Goal: Information Seeking & Learning: Find specific fact

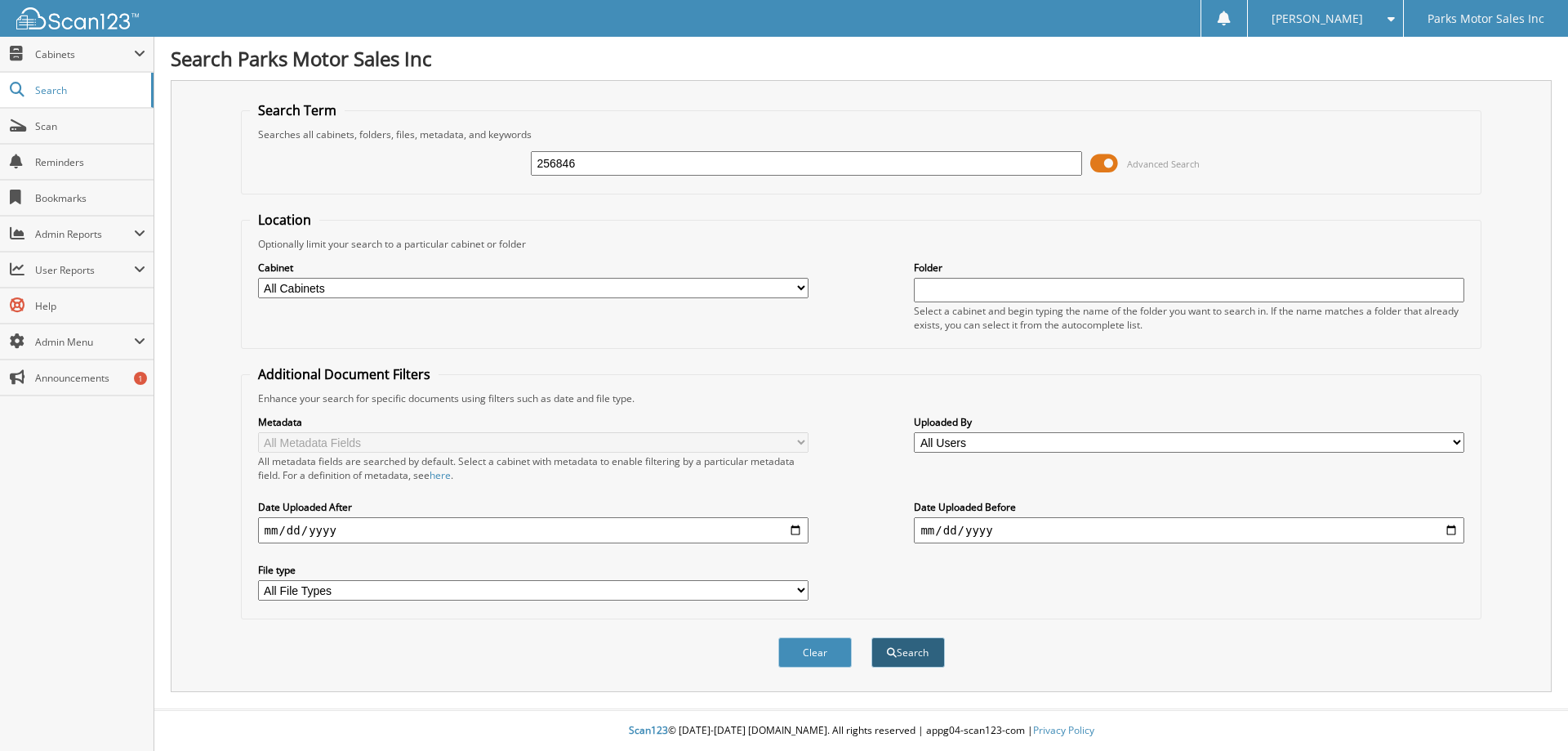
type input "256846"
click at [910, 647] on button "Search" at bounding box center [908, 651] width 74 height 30
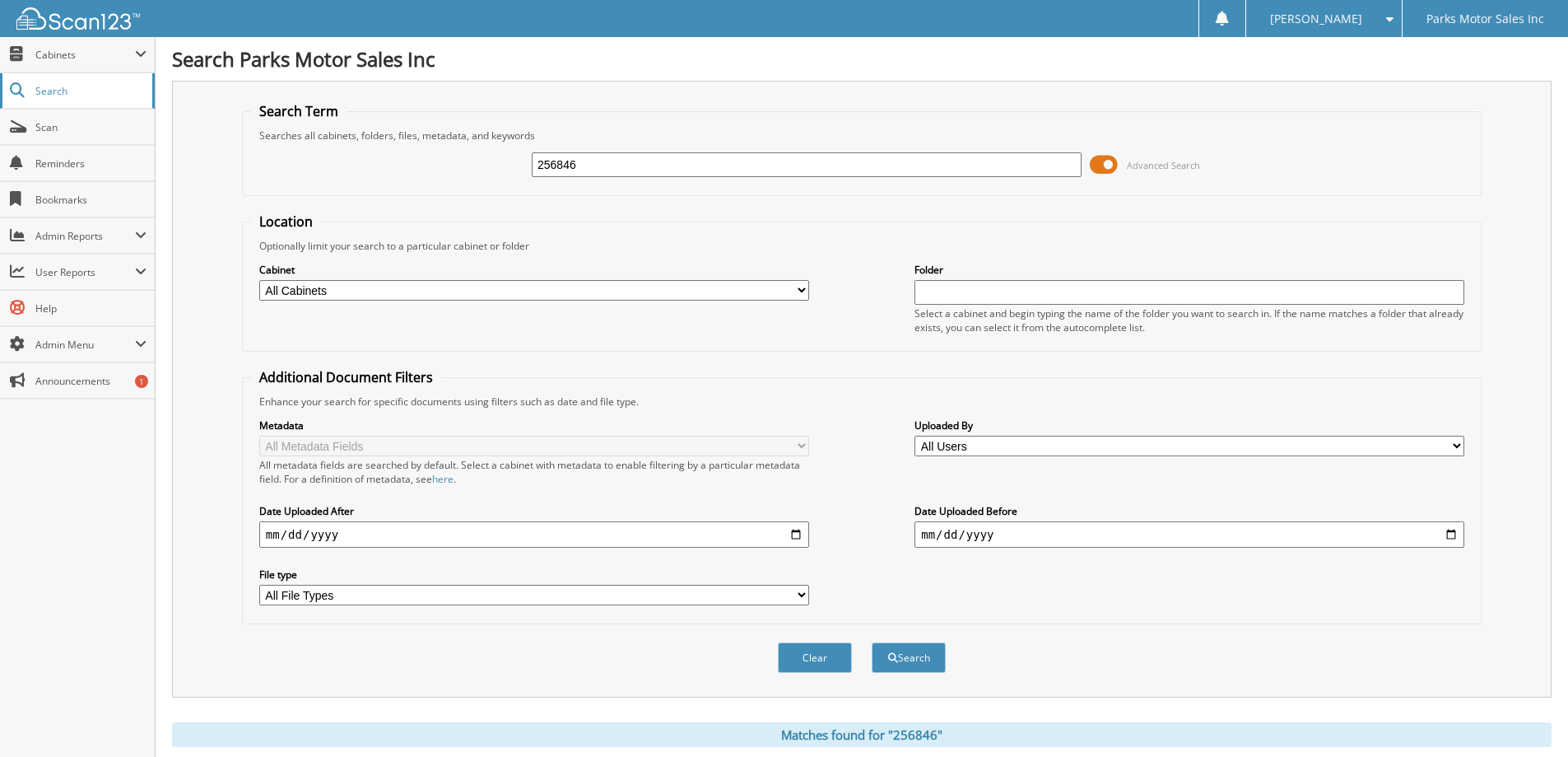
click at [70, 93] on span "Search" at bounding box center [89, 91] width 108 height 14
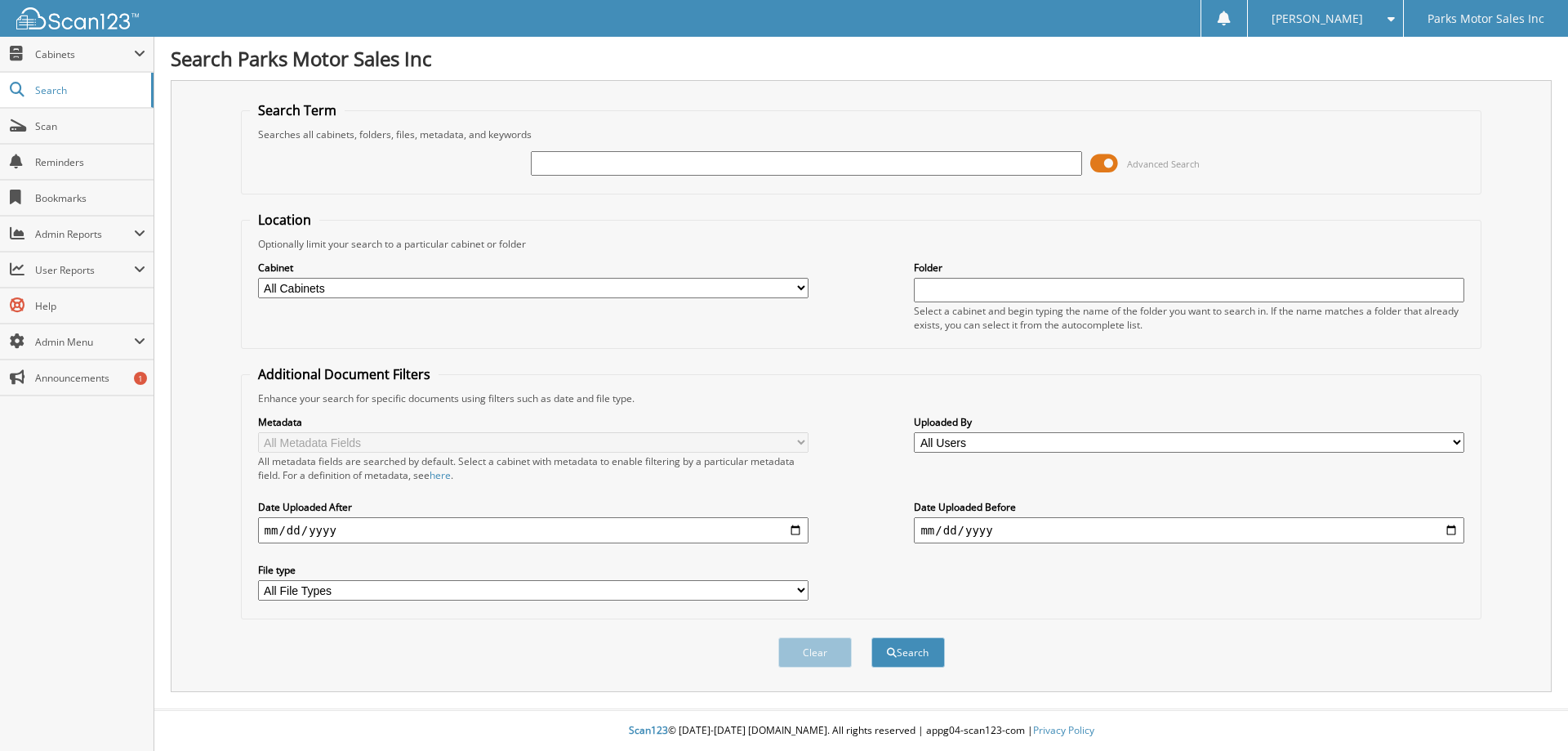
click at [580, 156] on input "text" at bounding box center [806, 163] width 551 height 25
type input "256846"
click at [871, 637] on button "Search" at bounding box center [908, 651] width 74 height 30
